Goal: Task Accomplishment & Management: Manage account settings

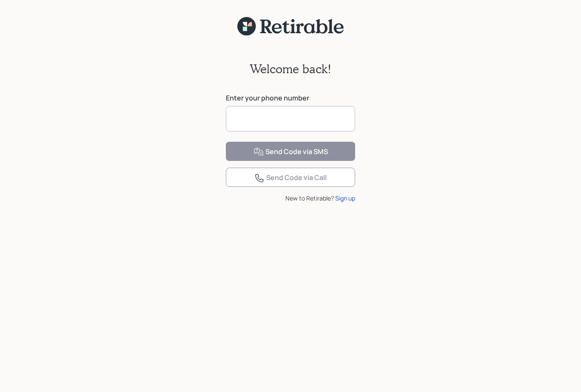
click at [299, 119] on input at bounding box center [290, 119] width 129 height 26
type input "**********"
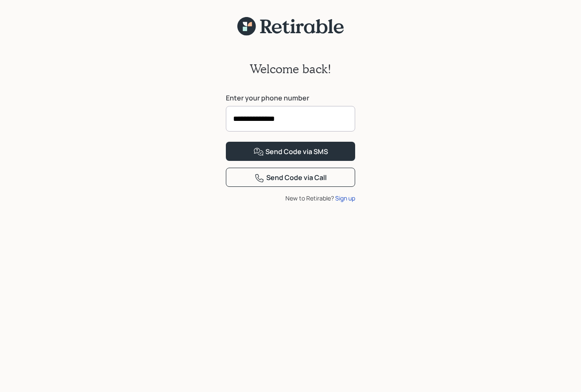
click at [326, 157] on div "Send Code via SMS" at bounding box center [290, 152] width 74 height 10
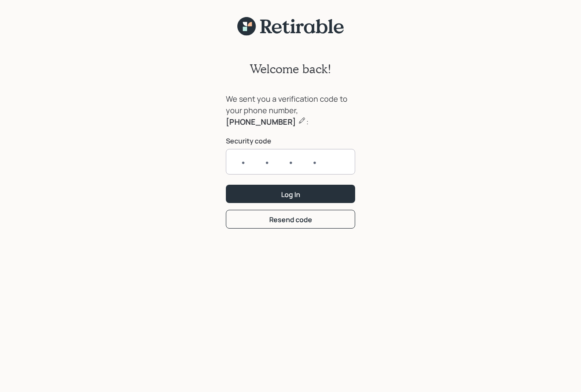
click at [292, 158] on input "text" at bounding box center [290, 162] width 129 height 26
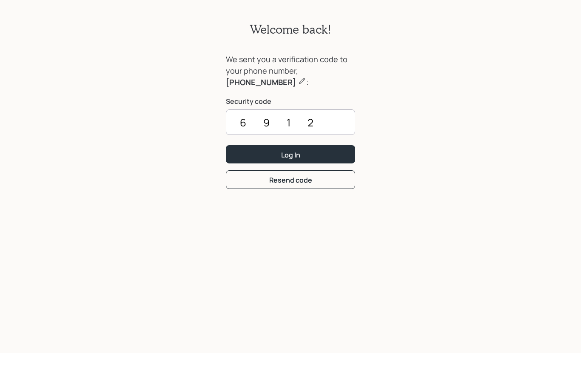
type input "6912"
click at [328, 185] on button "Log In" at bounding box center [290, 194] width 129 height 18
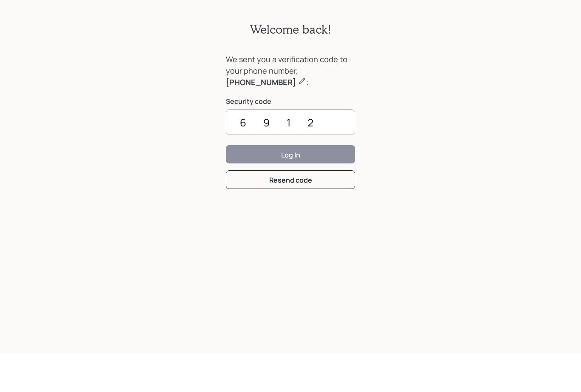
scroll to position [11, 0]
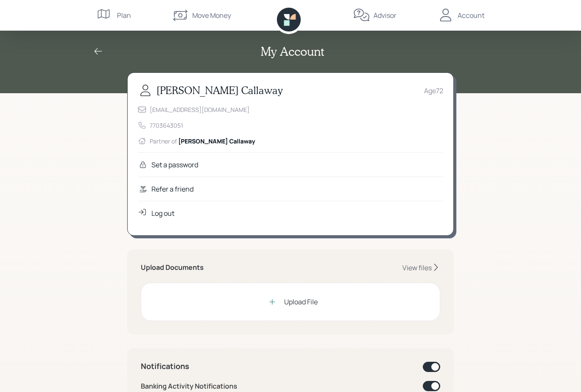
click at [236, 167] on div "Set a password" at bounding box center [290, 164] width 305 height 24
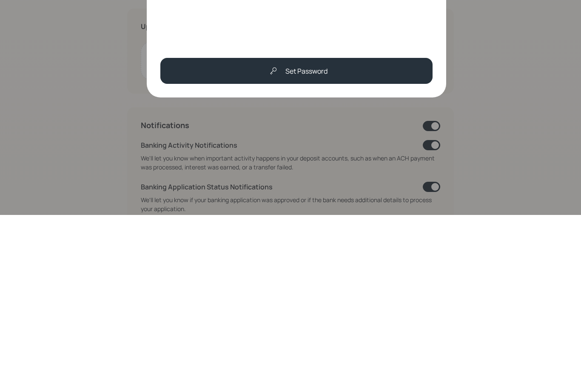
scroll to position [241, 0]
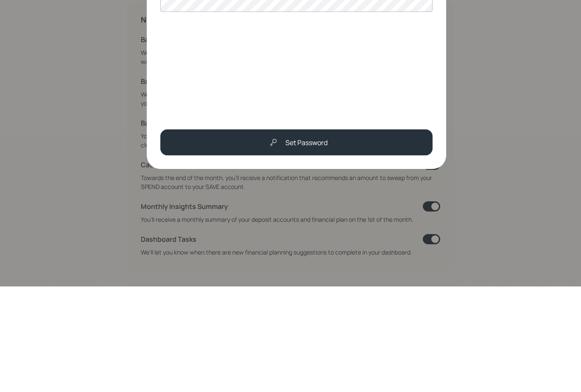
click at [339, 235] on button "Set Password" at bounding box center [296, 248] width 272 height 26
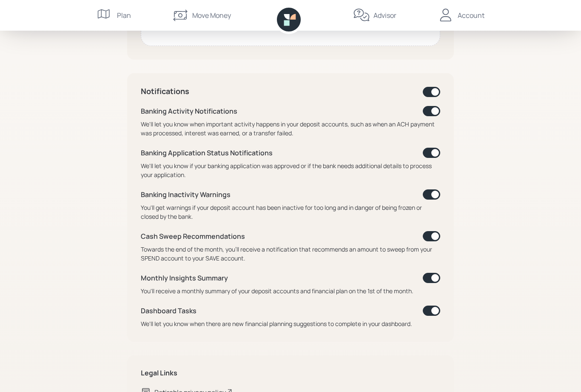
scroll to position [274, 0]
click at [463, 17] on div "Account" at bounding box center [471, 15] width 27 height 10
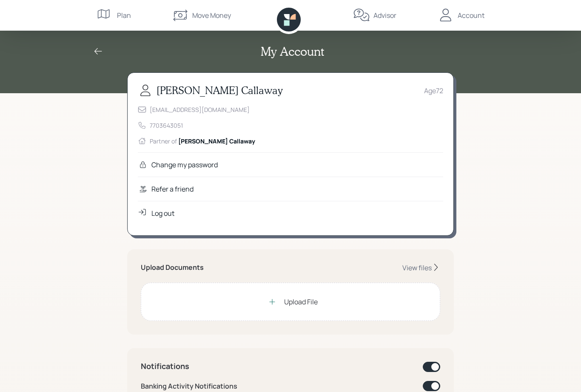
click at [289, 303] on div "Upload File" at bounding box center [301, 301] width 34 height 10
click at [316, 302] on div "Upload File" at bounding box center [301, 301] width 34 height 10
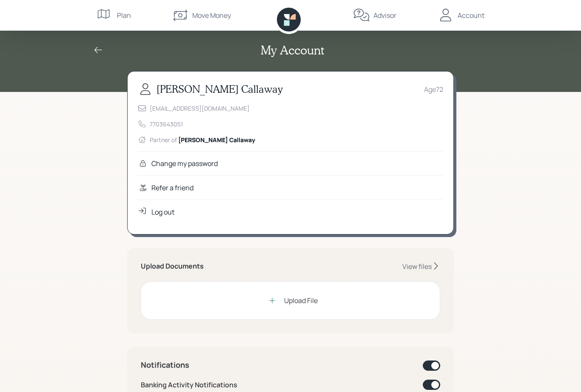
scroll to position [1, 0]
click at [418, 269] on div "View files" at bounding box center [416, 266] width 29 height 9
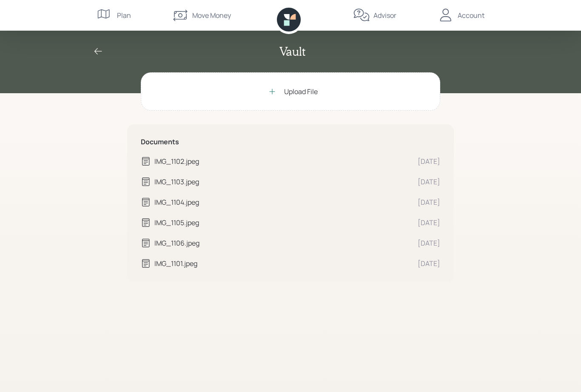
click at [188, 162] on div "IMG_1102.jpeg" at bounding box center [282, 161] width 256 height 10
click at [178, 186] on div "IMG_1103.jpeg" at bounding box center [282, 182] width 256 height 10
click at [178, 184] on div "IMG_1103.jpeg" at bounding box center [282, 182] width 256 height 10
